Goal: Transaction & Acquisition: Purchase product/service

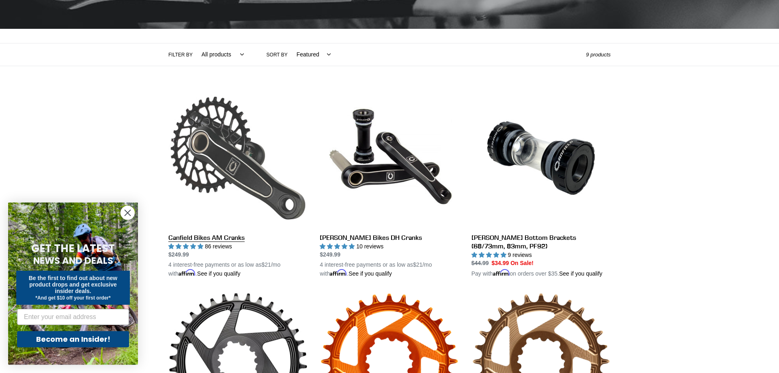
scroll to position [172, 0]
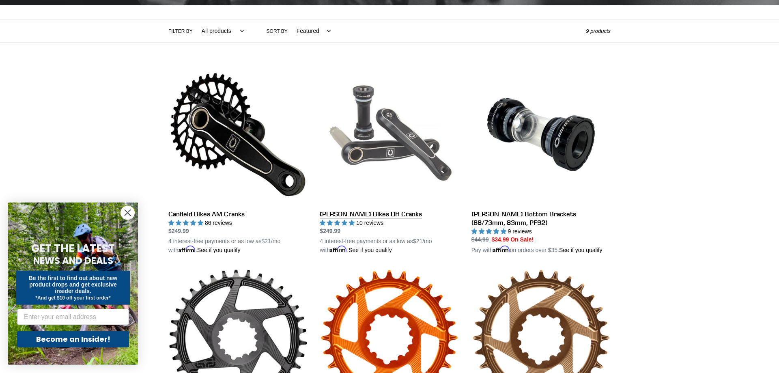
click at [354, 216] on link "[PERSON_NAME] Bikes DH Cranks" at bounding box center [389, 160] width 139 height 190
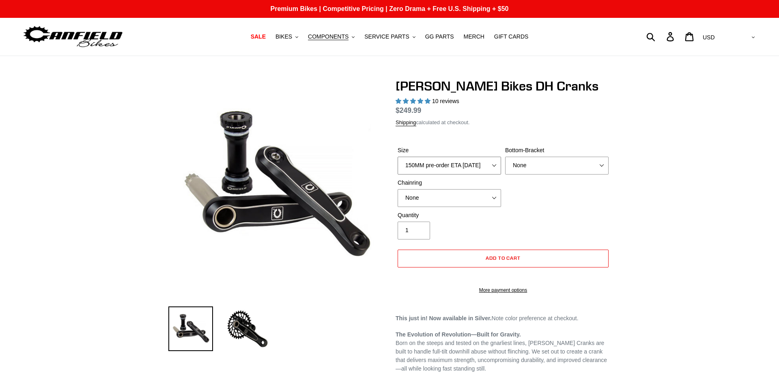
select select "highest-rating"
click at [397, 157] on select "150MM pre-order ETA [DATE] 155MM pre-order ETA [DATE] 160MM 165MM" at bounding box center [448, 166] width 103 height 18
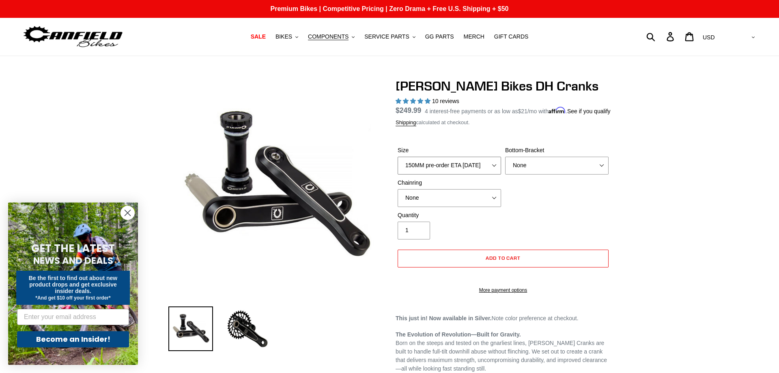
select select "160MM"
click option "160MM" at bounding box center [0, 0] width 0 height 0
click at [505, 157] on select "None BSA Threaded 83mm" at bounding box center [556, 166] width 103 height 18
click at [397, 189] on select "None 34t Round" at bounding box center [448, 198] width 103 height 18
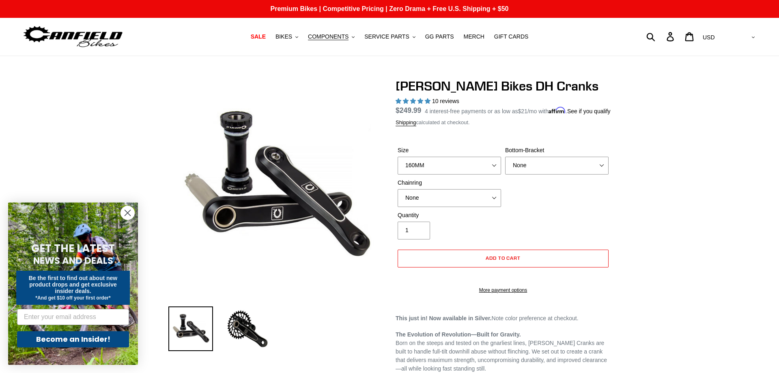
click at [522, 201] on div "Size 150MM pre-order ETA [DATE] 155MM pre-order ETA [DATE] 160MM 165MM Bottom-B…" at bounding box center [502, 178] width 215 height 65
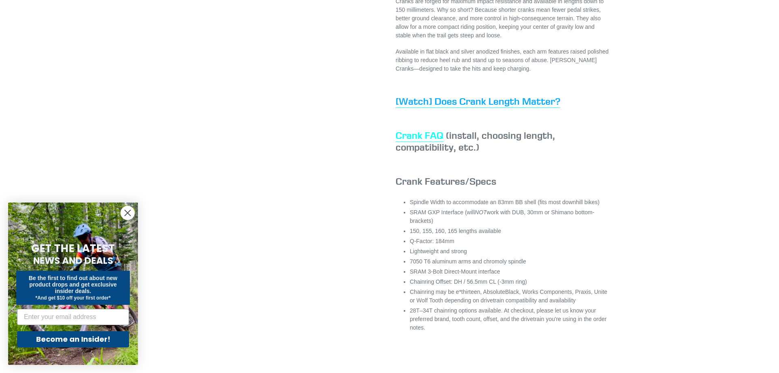
scroll to position [434, 0]
click at [427, 142] on link "Crank FAQ" at bounding box center [419, 135] width 48 height 13
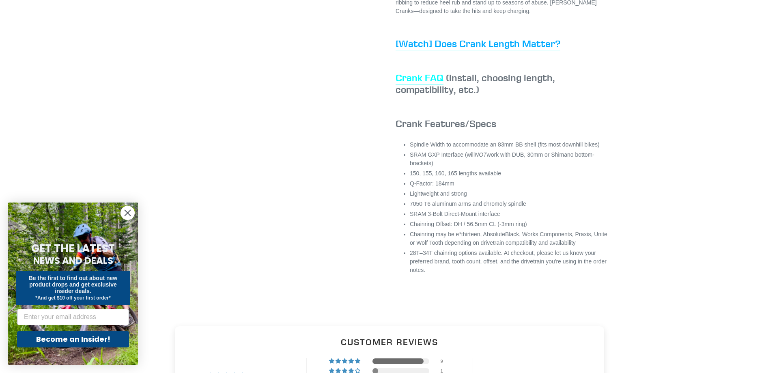
scroll to position [493, 0]
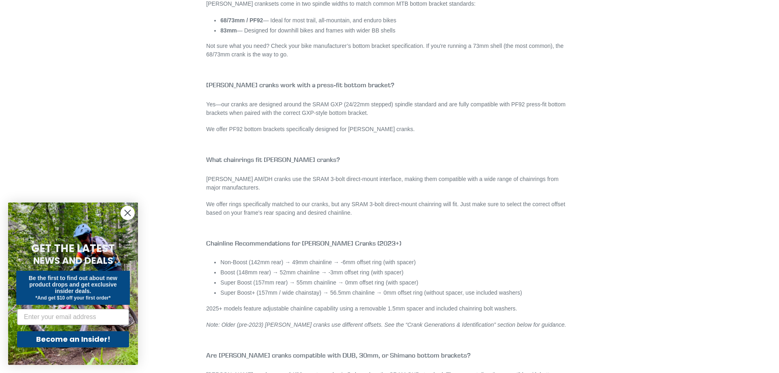
scroll to position [884, 0]
